Goal: Task Accomplishment & Management: Complete application form

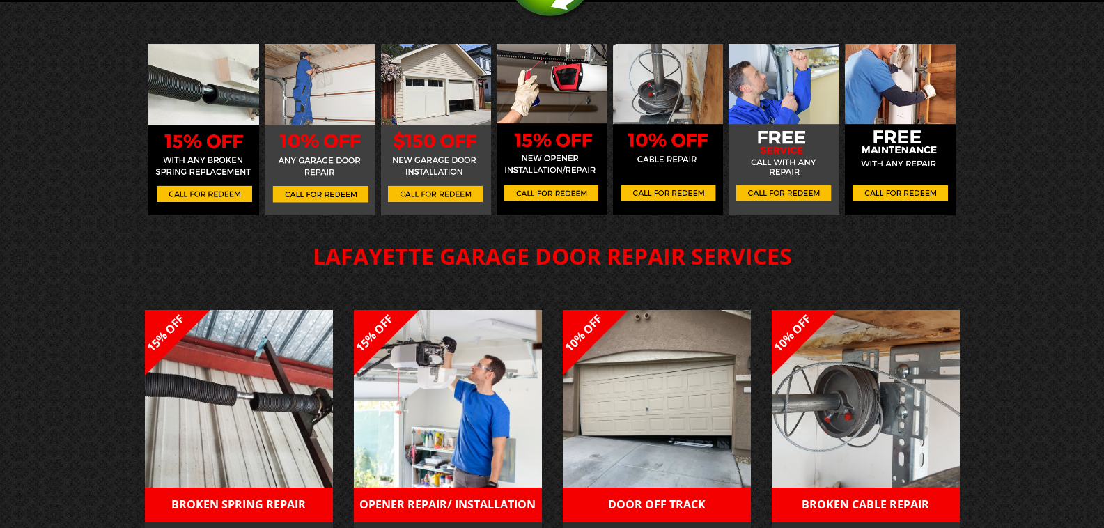
scroll to position [232, 0]
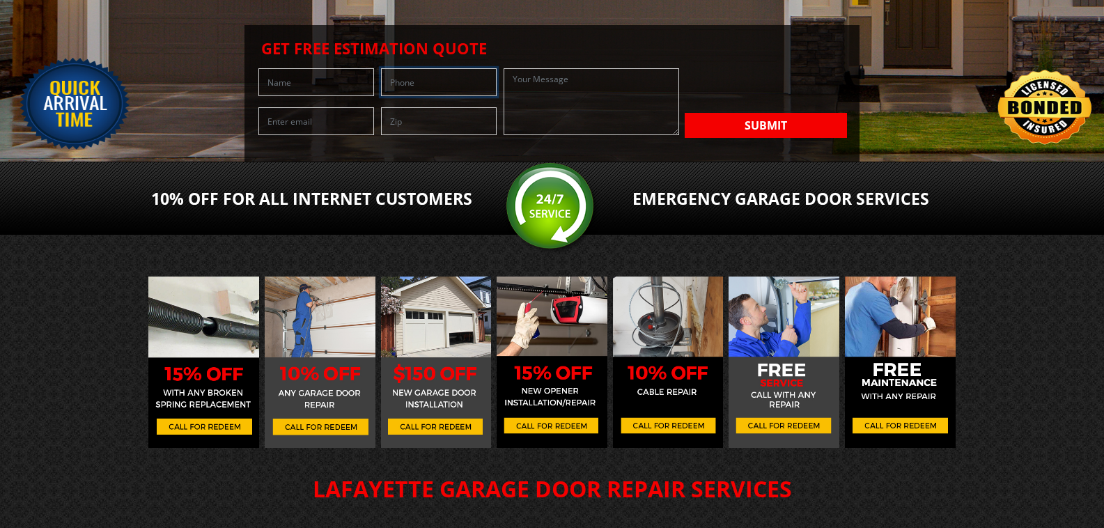
drag, startPoint x: 236, startPoint y: 258, endPoint x: 268, endPoint y: 229, distance: 42.9
click at [381, 96] on input "text" at bounding box center [439, 82] width 116 height 28
click at [268, 96] on input "text" at bounding box center [316, 82] width 116 height 28
drag, startPoint x: 268, startPoint y: 226, endPoint x: 290, endPoint y: 232, distance: 23.1
click at [268, 96] on input "text" at bounding box center [316, 82] width 116 height 28
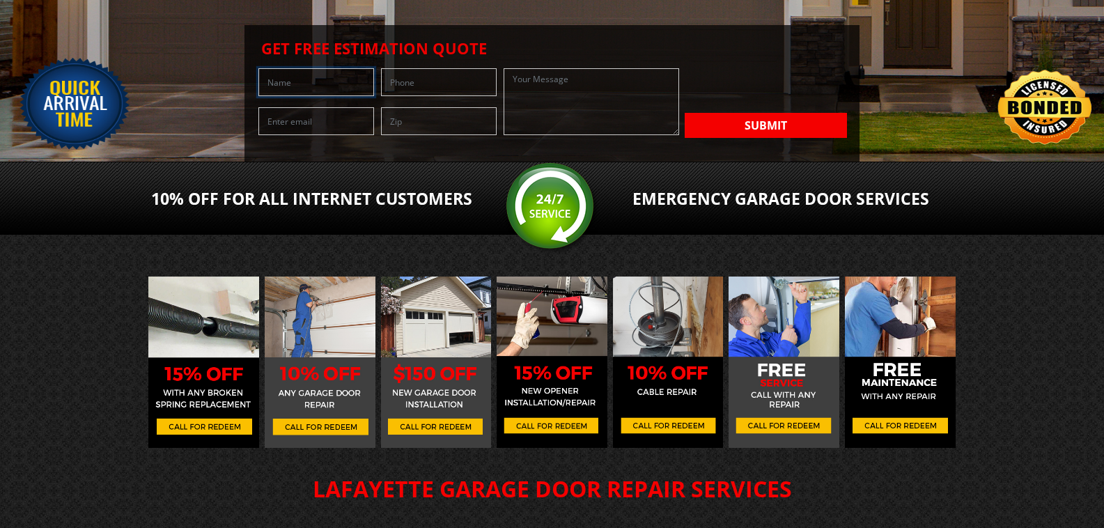
type input "[PERSON_NAME]"
type input "7206084802"
type input "[PERSON_NAME][EMAIL_ADDRESS][DOMAIN_NAME]"
type input "80211"
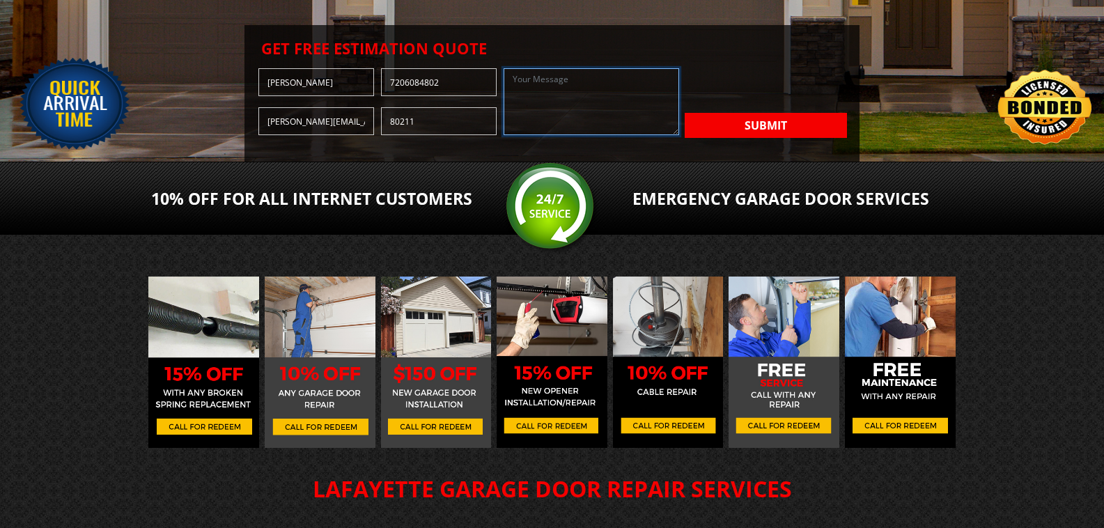
click at [503, 135] on textarea at bounding box center [590, 101] width 175 height 67
drag, startPoint x: 255, startPoint y: 357, endPoint x: 257, endPoint y: 374, distance: 16.8
click at [503, 135] on textarea at bounding box center [590, 101] width 175 height 67
paste textarea "As a local company, 303 Companies has been serving since [DATE], offering a com…"
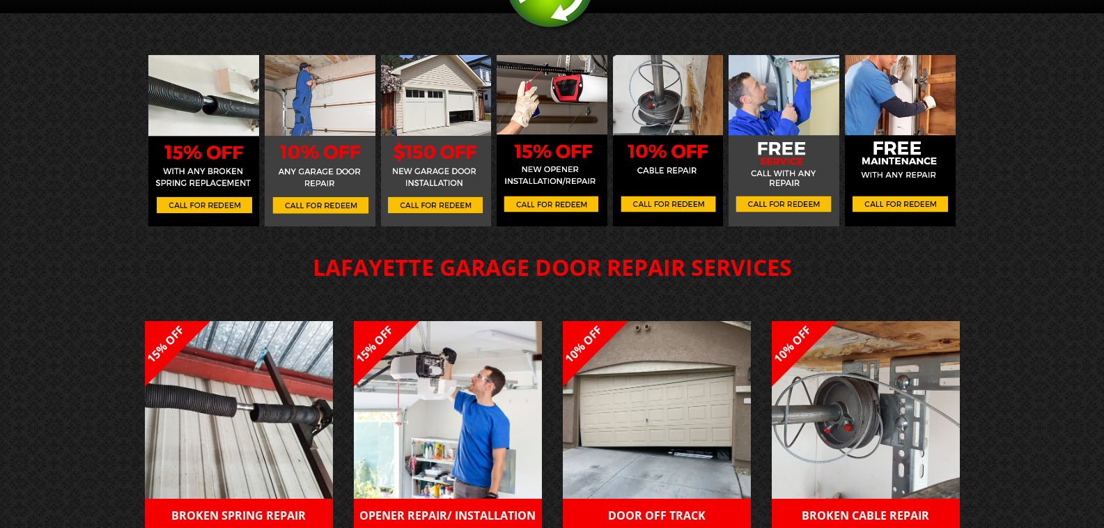
scroll to position [464, 0]
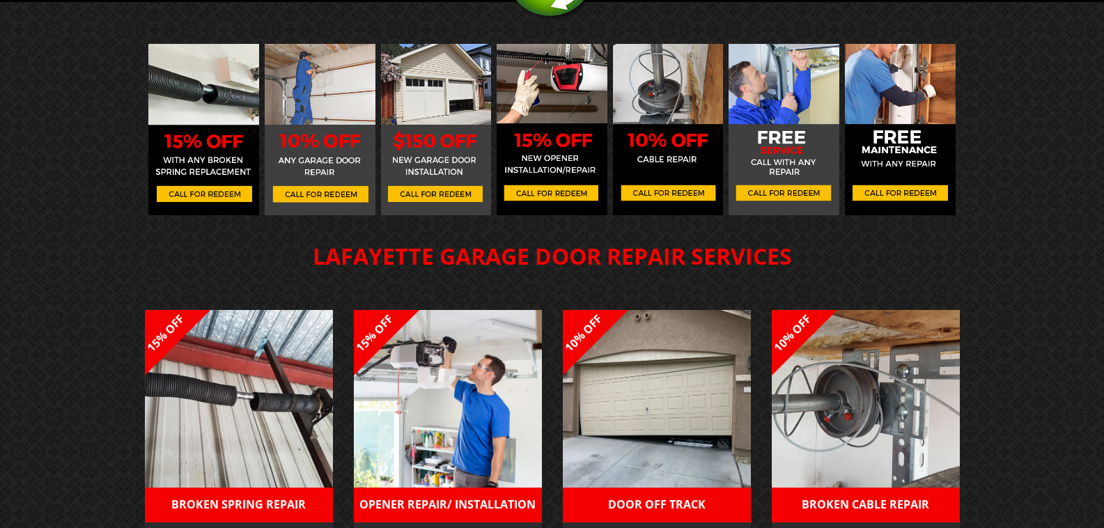
type textarea "As a local company, 303 Companies has been serving since [DATE], offering a com…"
